Goal: Information Seeking & Learning: Learn about a topic

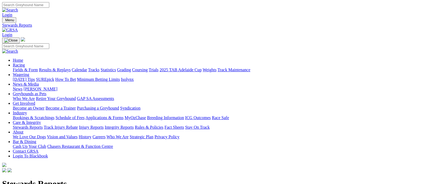
click at [67, 68] on link "Results & Replays" at bounding box center [55, 70] width 32 height 5
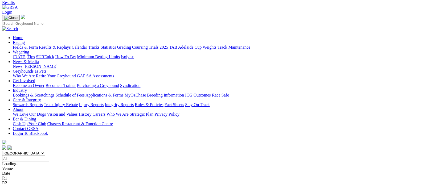
scroll to position [33, 0]
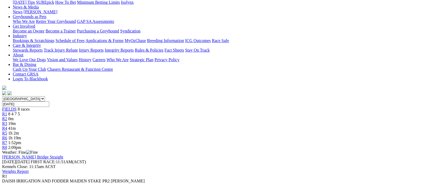
scroll to position [33, 0]
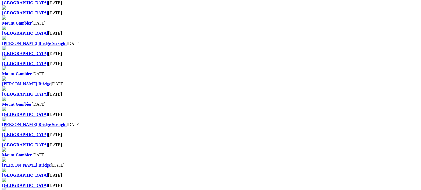
scroll to position [399, 0]
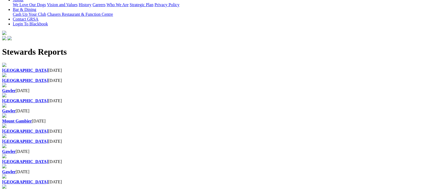
scroll to position [200, 0]
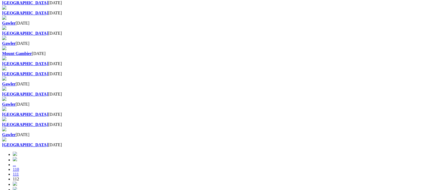
click at [17, 151] on img at bounding box center [15, 153] width 4 height 4
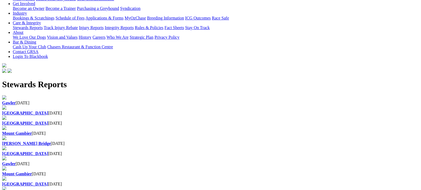
scroll to position [266, 0]
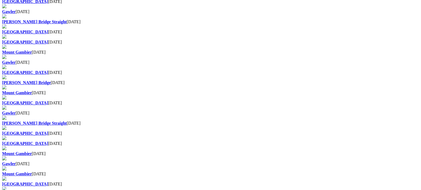
scroll to position [399, 0]
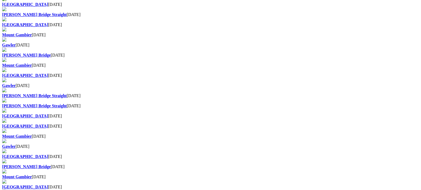
scroll to position [399, 0]
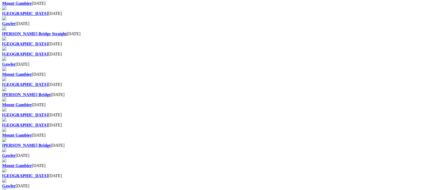
scroll to position [366, 0]
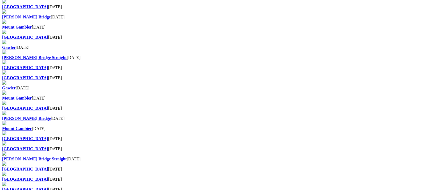
scroll to position [299, 0]
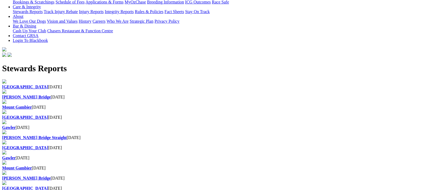
scroll to position [299, 0]
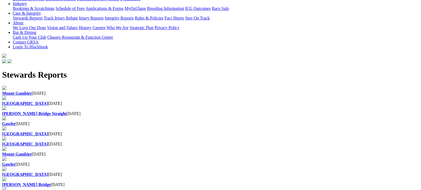
scroll to position [266, 0]
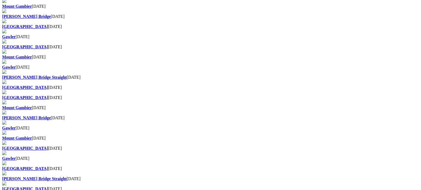
scroll to position [366, 0]
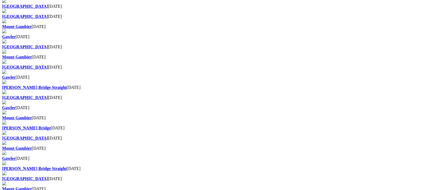
scroll to position [366, 0]
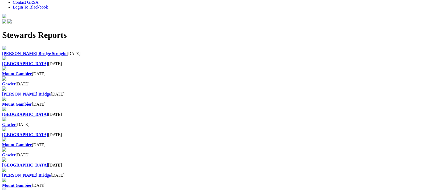
scroll to position [266, 0]
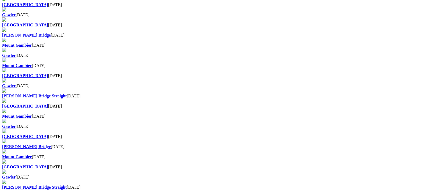
scroll to position [299, 0]
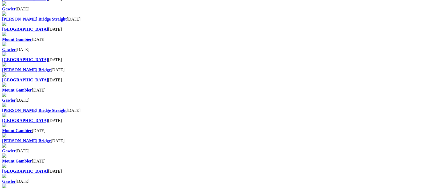
scroll to position [266, 0]
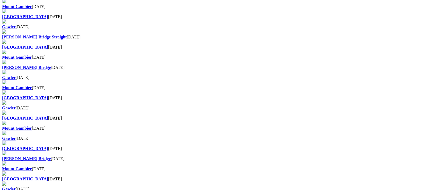
scroll to position [399, 0]
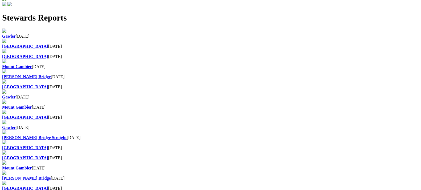
scroll to position [299, 0]
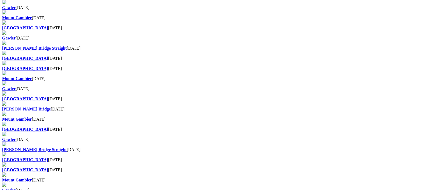
scroll to position [366, 0]
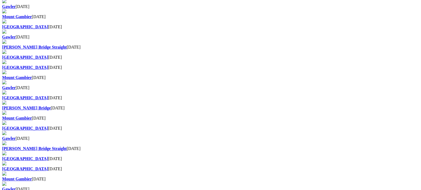
scroll to position [399, 0]
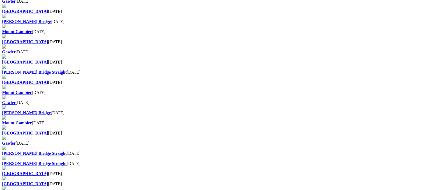
scroll to position [366, 0]
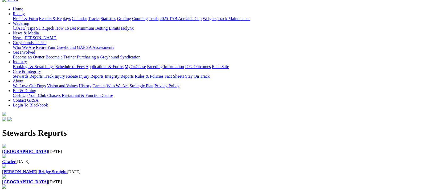
scroll to position [133, 0]
